Goal: Information Seeking & Learning: Learn about a topic

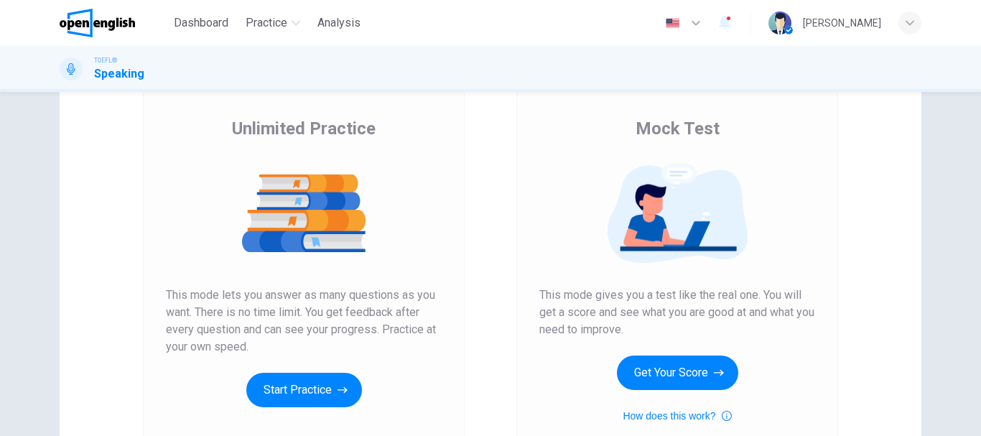
scroll to position [72, 0]
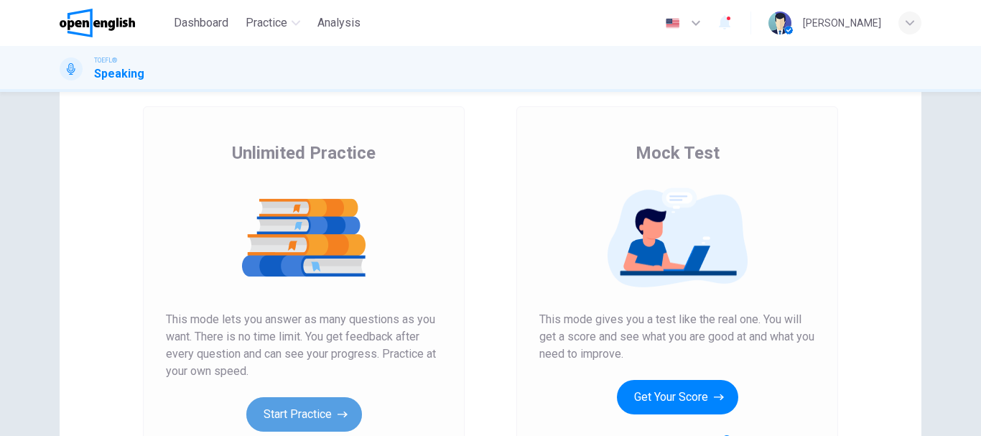
click at [293, 419] on button "Start Practice" at bounding box center [304, 414] width 116 height 34
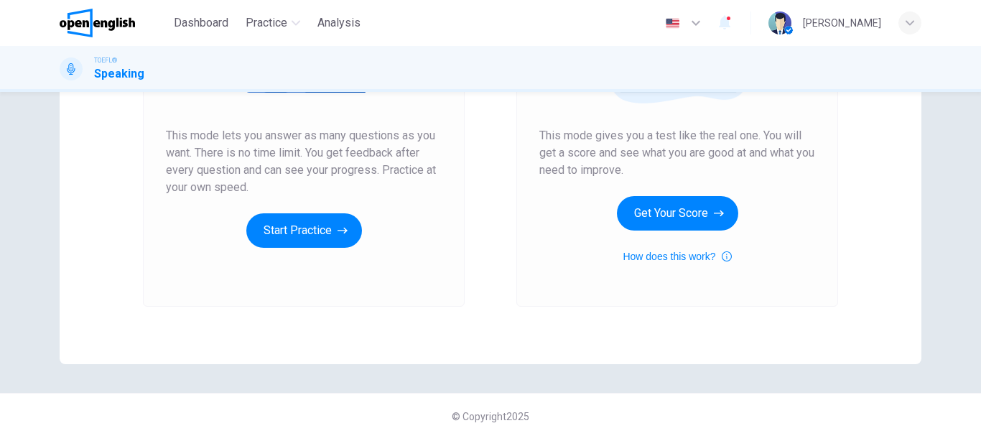
scroll to position [259, 0]
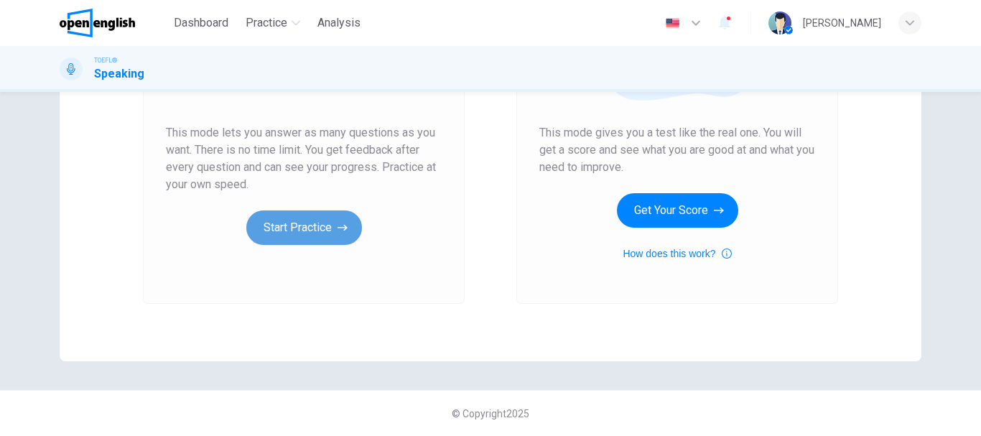
click at [307, 241] on button "Start Practice" at bounding box center [304, 227] width 116 height 34
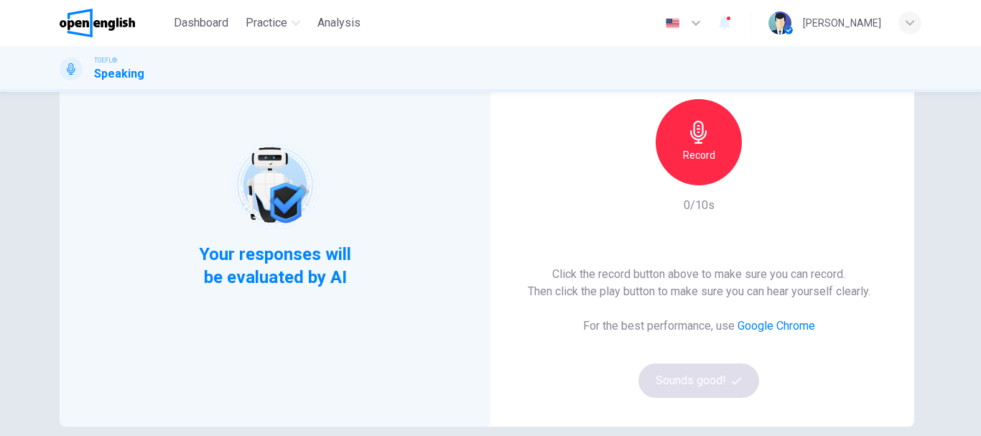
scroll to position [144, 0]
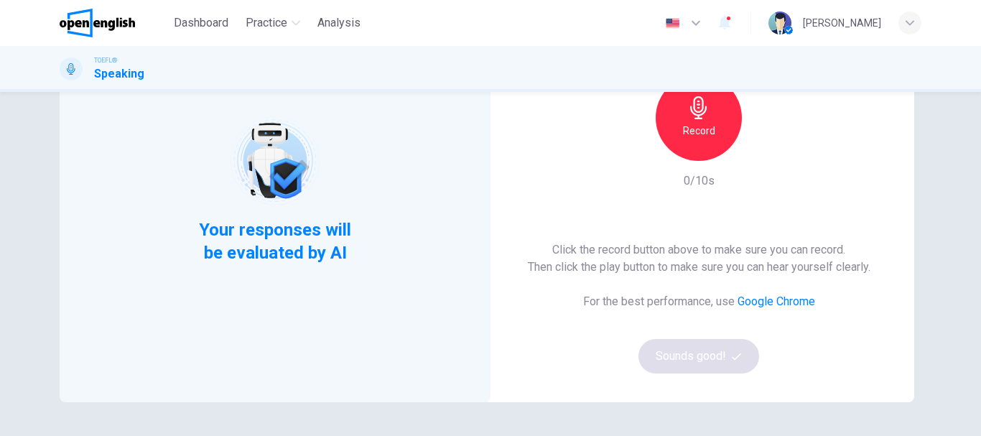
click at [693, 136] on h6 "Record" at bounding box center [699, 130] width 32 height 17
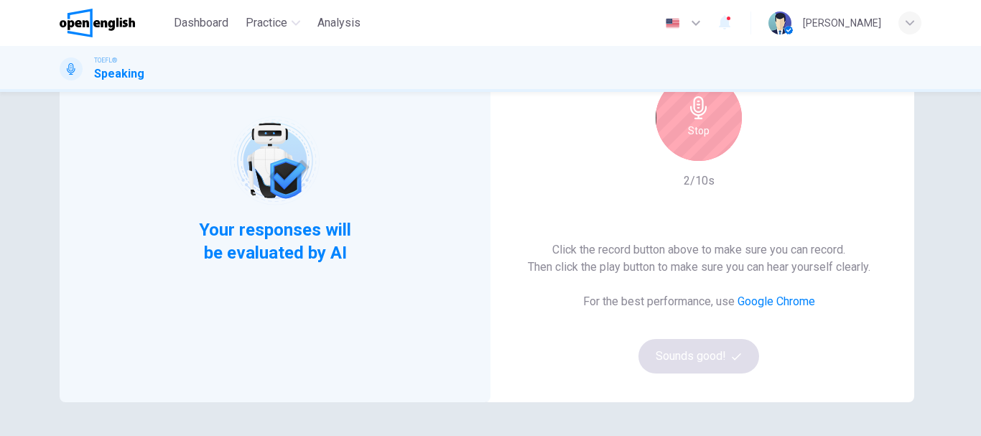
click at [702, 131] on h6 "Stop" at bounding box center [699, 130] width 22 height 17
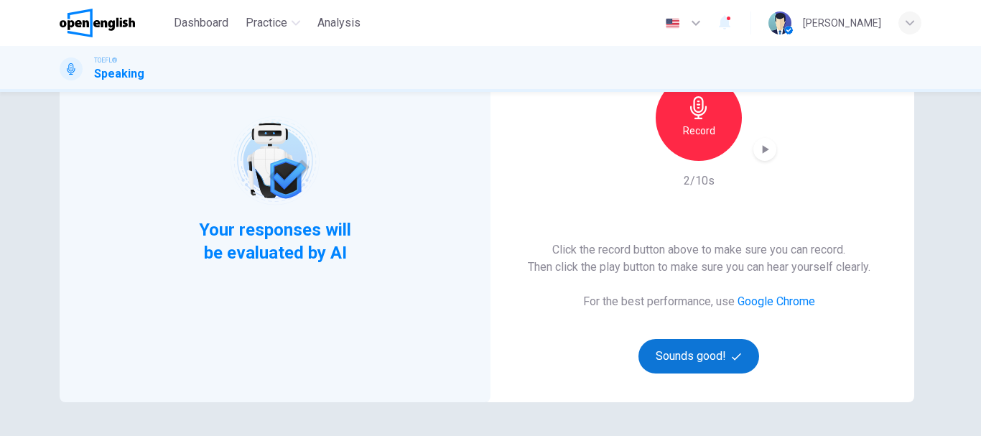
click at [717, 353] on button "Sounds good!" at bounding box center [698, 356] width 121 height 34
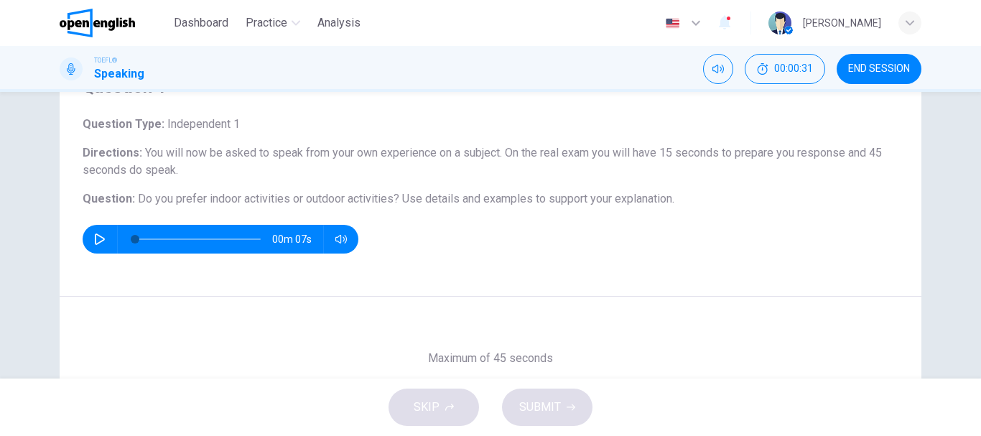
scroll to position [55, 0]
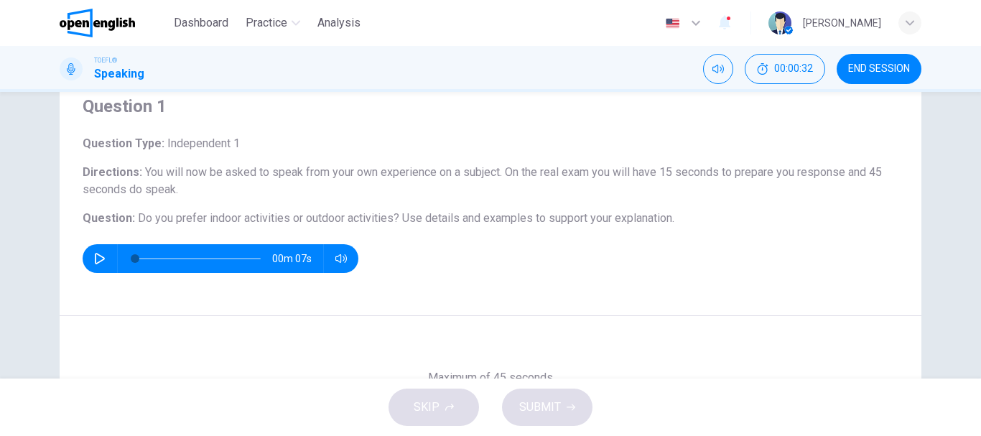
click at [97, 261] on icon "button" at bounding box center [100, 258] width 10 height 11
click at [97, 261] on icon "button" at bounding box center [99, 258] width 11 height 11
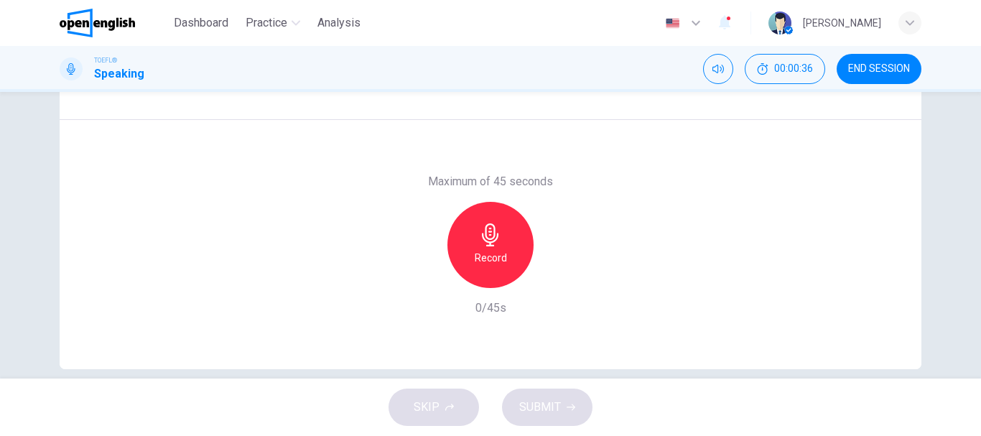
scroll to position [270, 0]
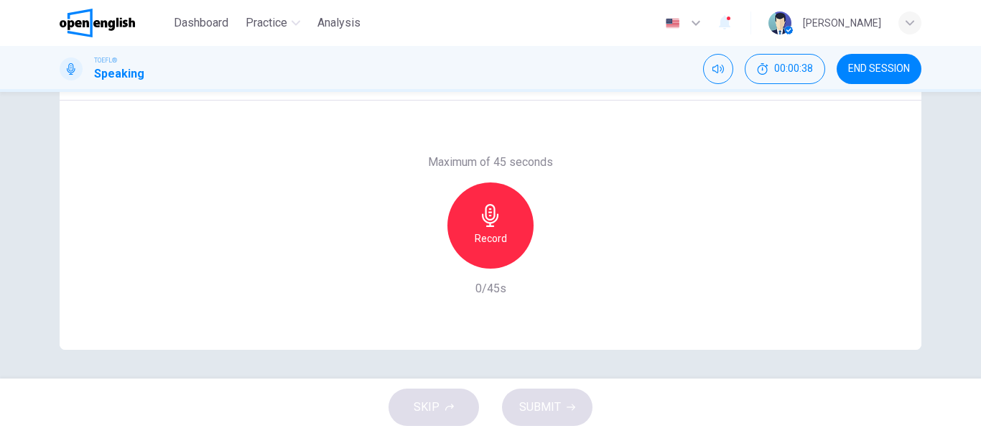
click at [483, 236] on h6 "Record" at bounding box center [491, 238] width 32 height 17
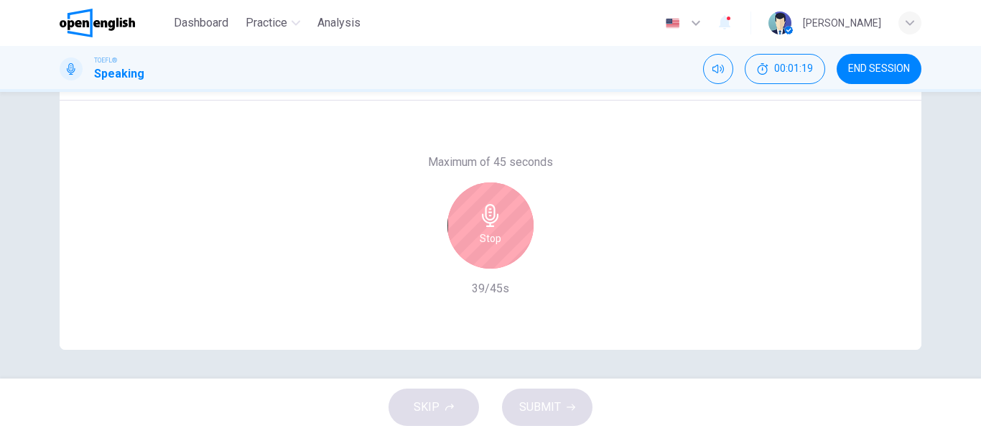
click at [484, 236] on h6 "Stop" at bounding box center [491, 238] width 22 height 17
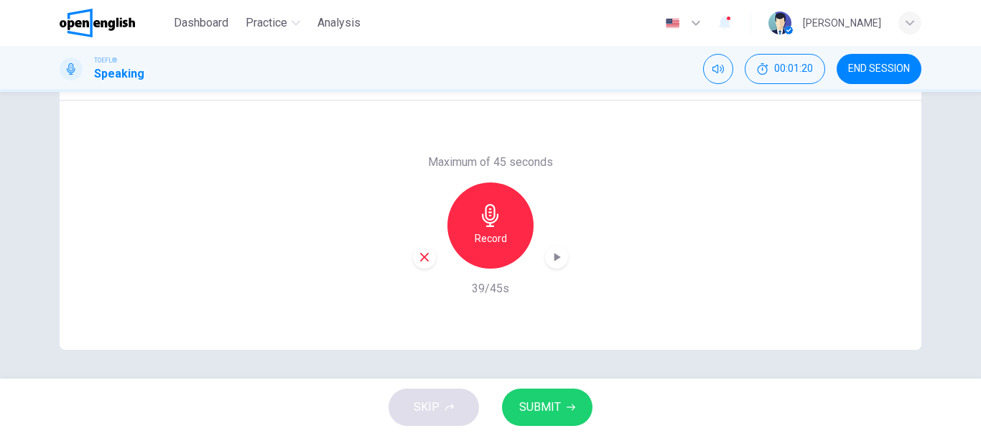
click at [519, 397] on span "SUBMIT" at bounding box center [540, 407] width 42 height 20
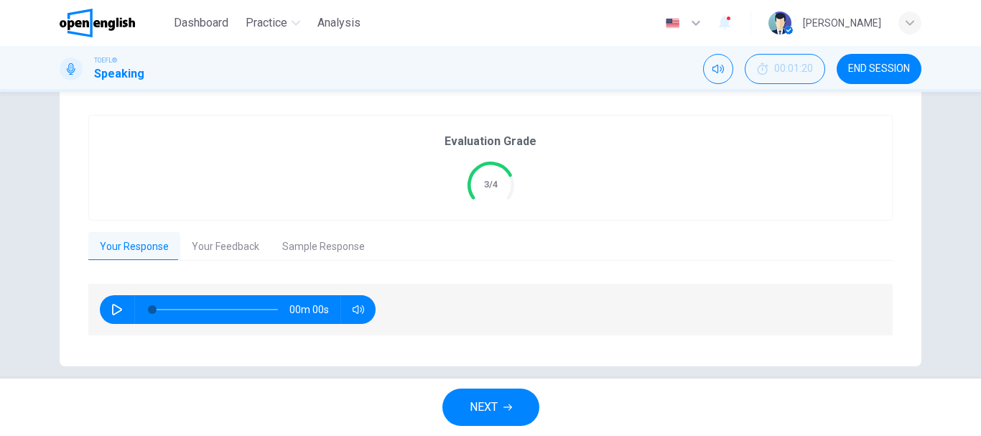
type input "*"
click at [212, 238] on button "Your Feedback" at bounding box center [225, 247] width 90 height 30
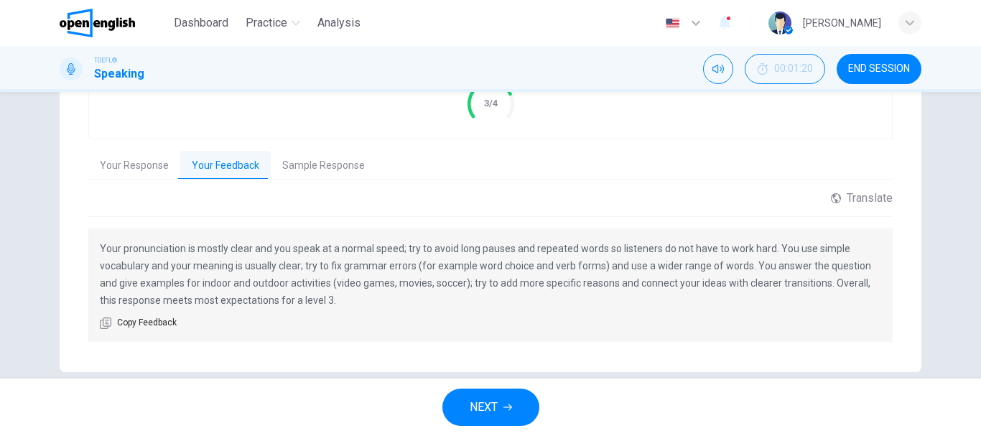
scroll to position [373, 0]
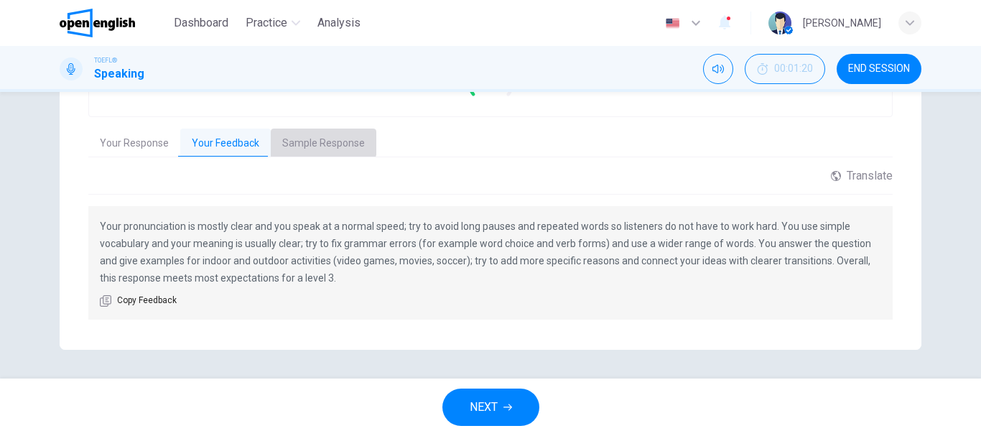
click at [311, 139] on button "Sample Response" at bounding box center [324, 144] width 106 height 30
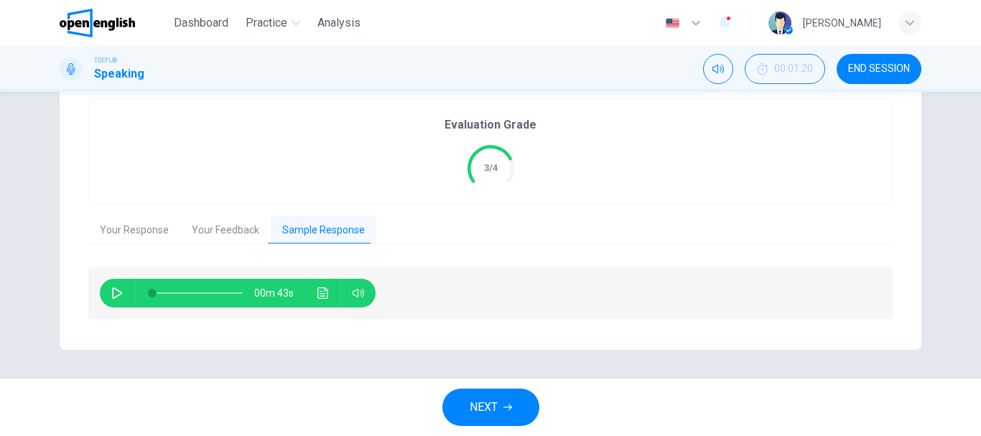
click at [113, 299] on button "button" at bounding box center [117, 293] width 23 height 29
type input "*"
click at [203, 231] on button "Your Feedback" at bounding box center [225, 230] width 90 height 30
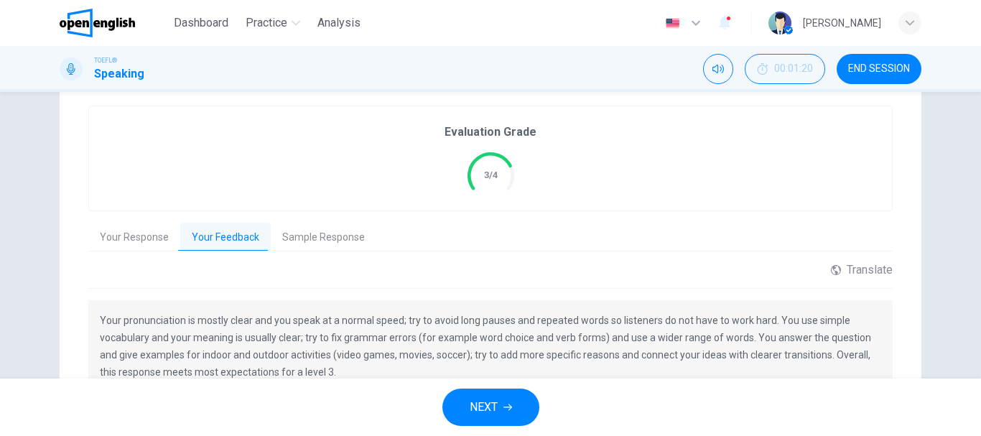
scroll to position [158, 0]
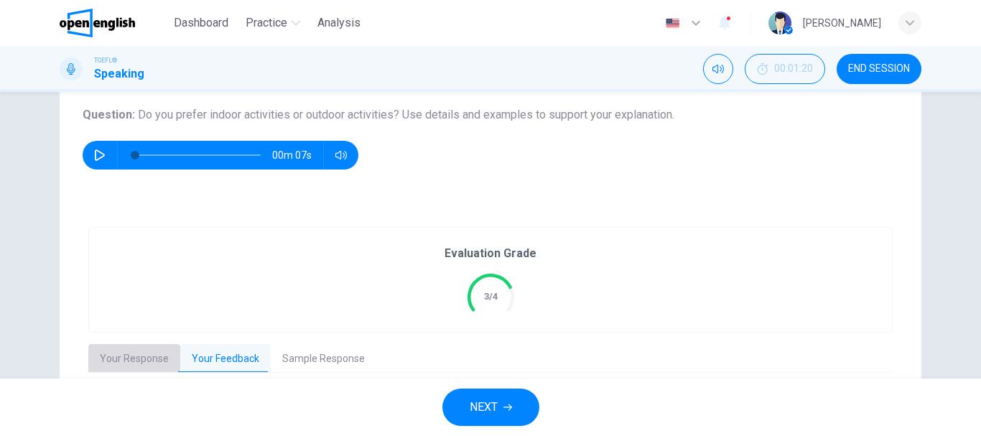
click at [142, 361] on button "Your Response" at bounding box center [134, 359] width 92 height 30
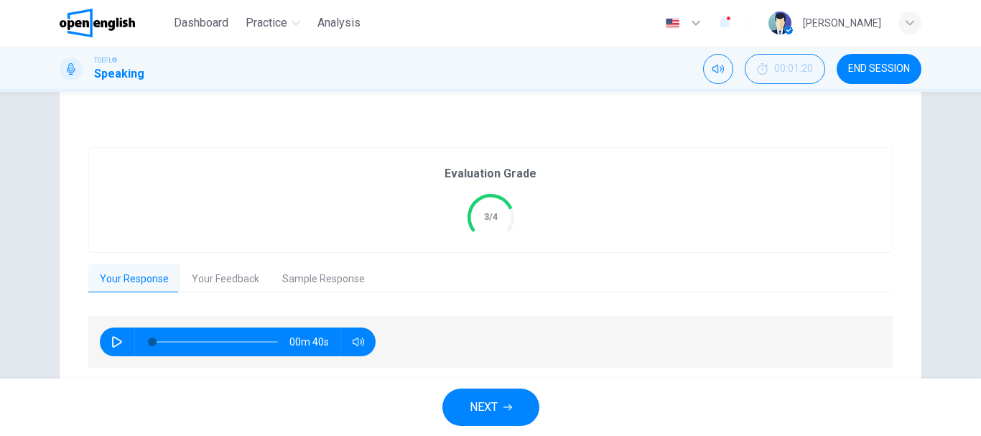
scroll to position [287, 0]
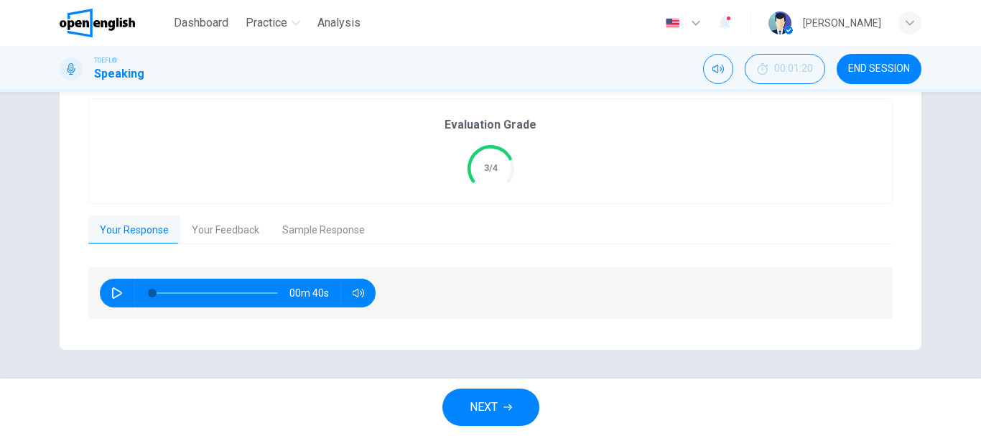
click at [113, 288] on icon "button" at bounding box center [116, 292] width 11 height 11
type input "*"
type input "**"
click at [342, 227] on button "Sample Response" at bounding box center [324, 230] width 106 height 30
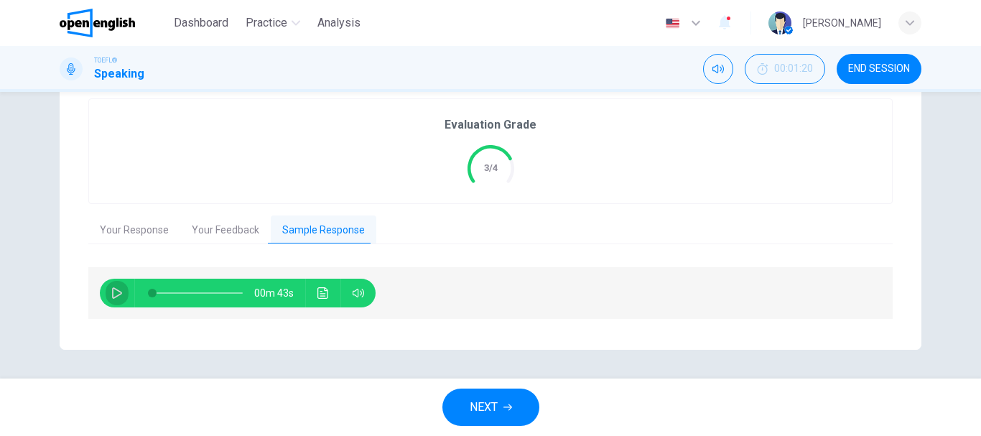
click at [114, 302] on button "button" at bounding box center [117, 293] width 23 height 29
type input "*"
click at [134, 228] on button "Your Response" at bounding box center [134, 230] width 92 height 30
type input "**"
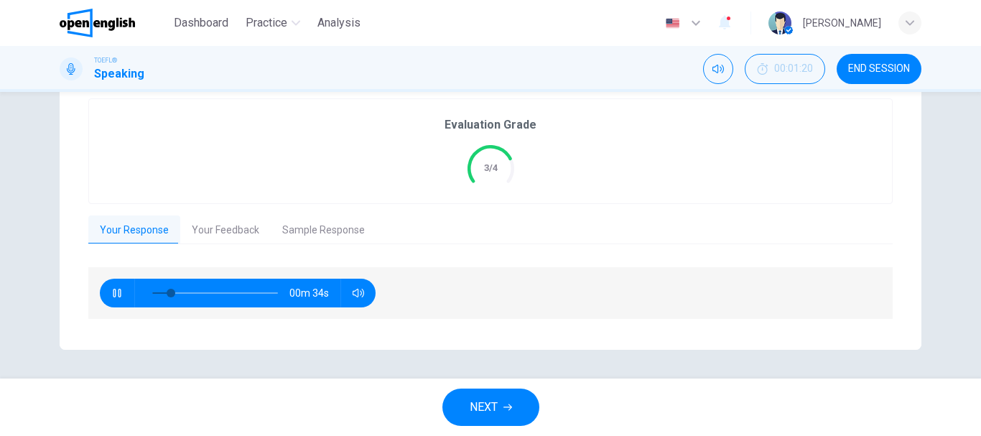
type input "*"
click at [114, 292] on icon "button" at bounding box center [116, 292] width 11 height 11
type input "**"
click at [315, 218] on button "Sample Response" at bounding box center [324, 230] width 106 height 30
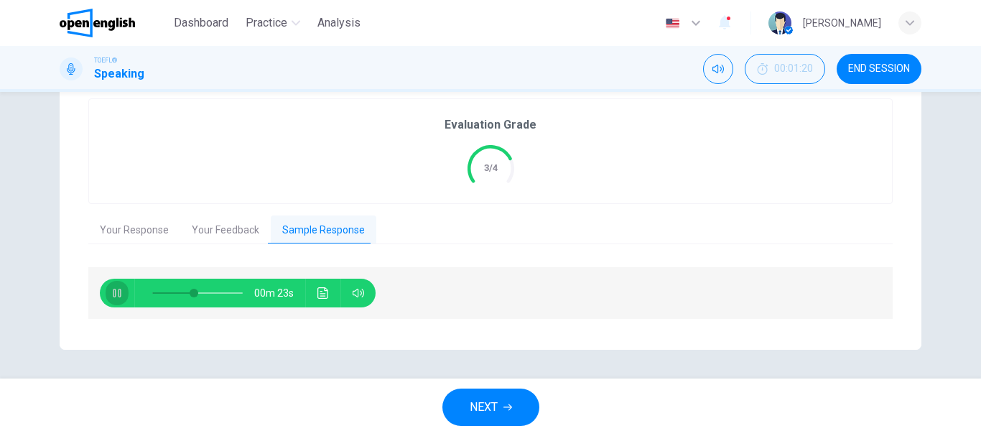
click at [113, 292] on icon "button" at bounding box center [116, 292] width 11 height 11
type input "**"
click at [80, 27] on img at bounding box center [97, 23] width 75 height 29
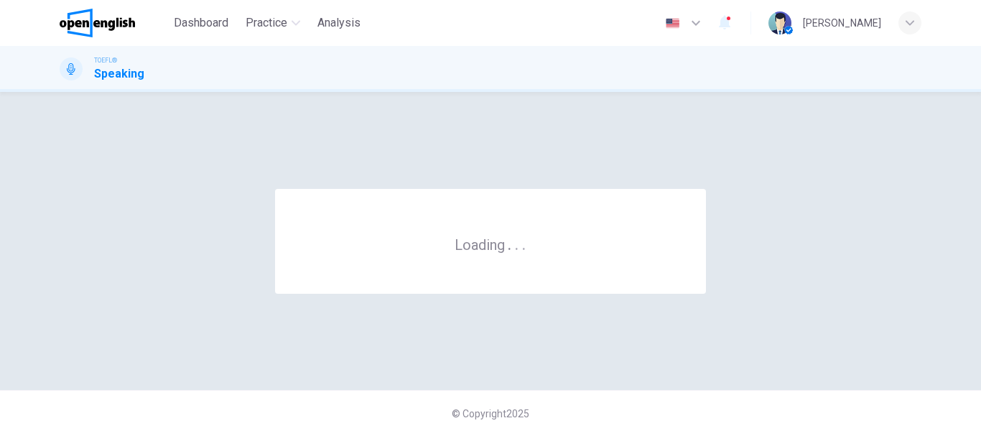
scroll to position [0, 0]
